Goal: Navigation & Orientation: Find specific page/section

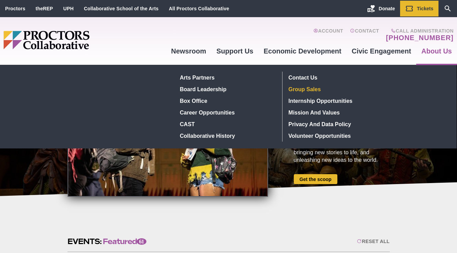
click at [321, 87] on link "Group Sales" at bounding box center [336, 89] width 100 height 12
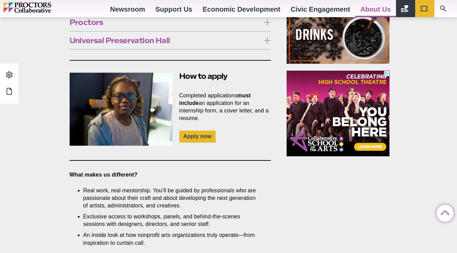
scroll to position [514, 0]
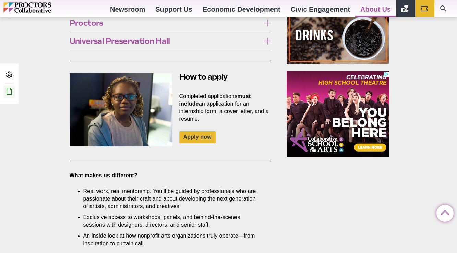
click at [5, 94] on icon at bounding box center [9, 91] width 8 height 8
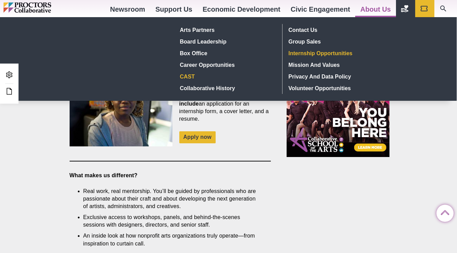
click at [195, 74] on link "CAST" at bounding box center [227, 77] width 100 height 12
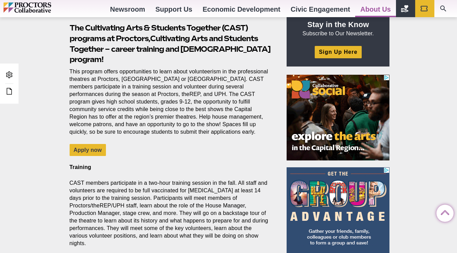
scroll to position [241, 0]
